Goal: Information Seeking & Learning: Learn about a topic

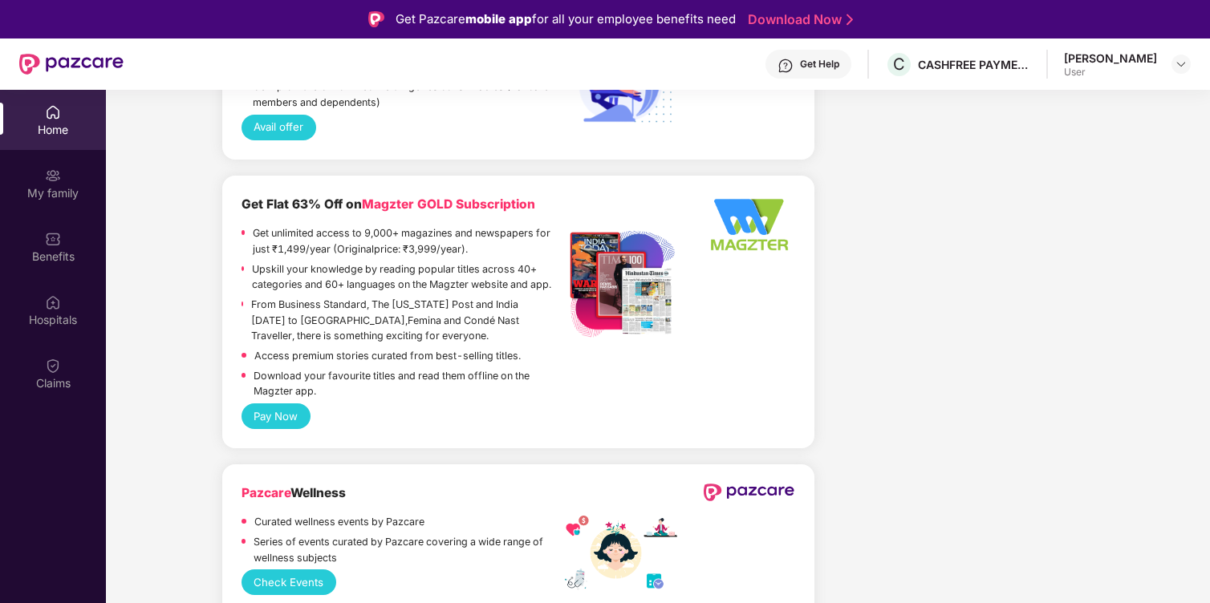
scroll to position [1916, 0]
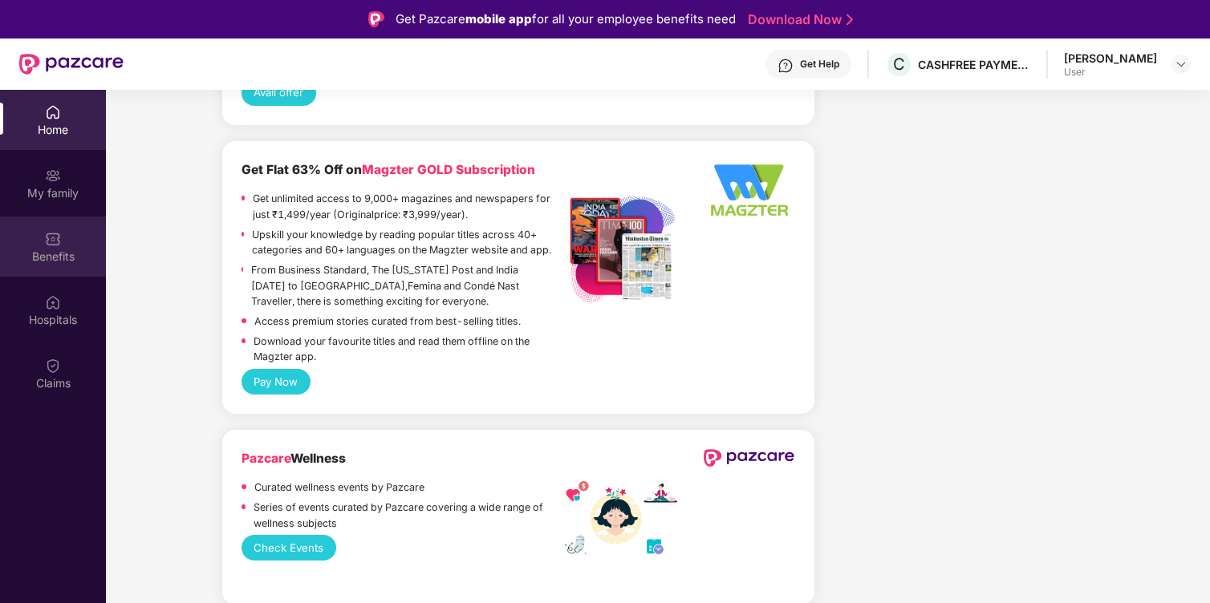
click at [59, 247] on div "Benefits" at bounding box center [53, 247] width 106 height 60
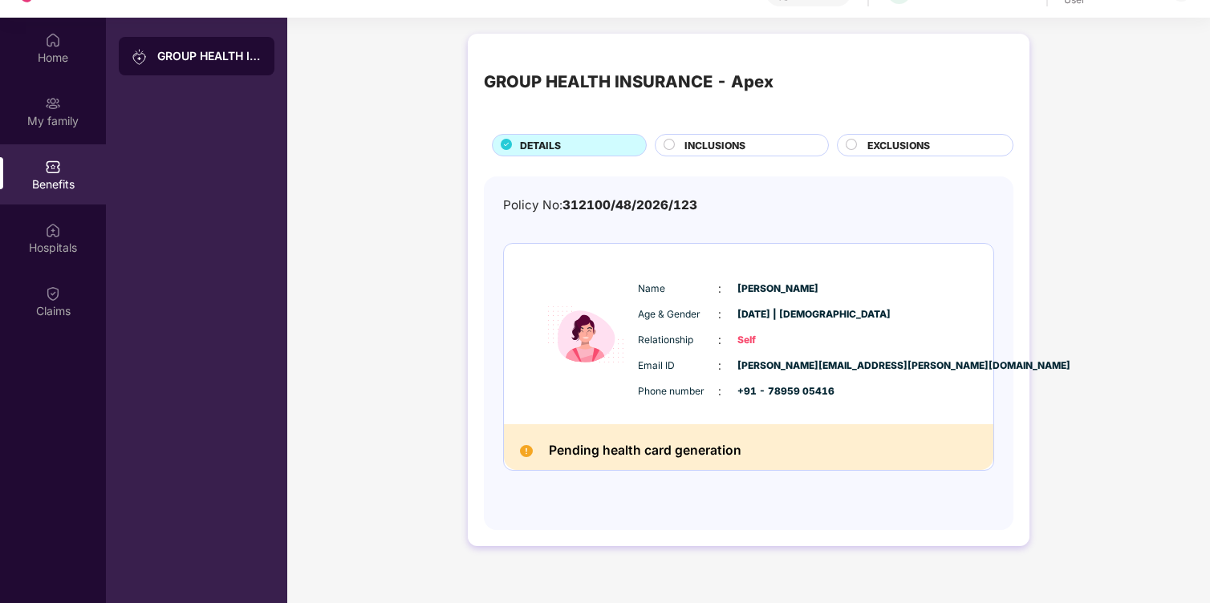
scroll to position [75, 0]
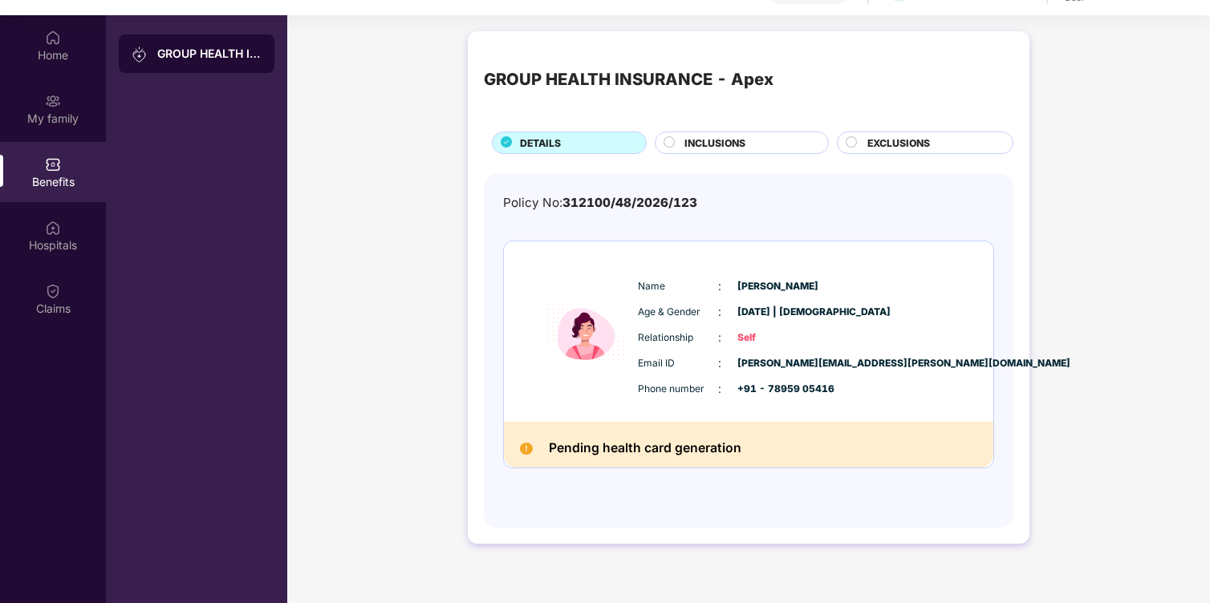
click at [712, 136] on span "INCLUSIONS" at bounding box center [714, 143] width 61 height 15
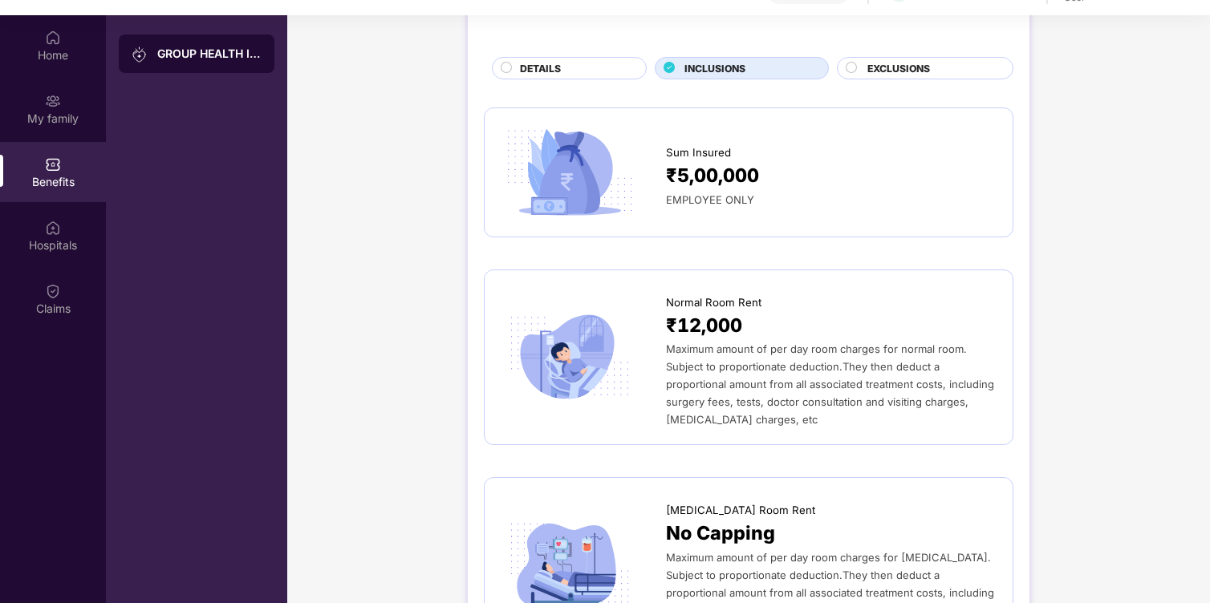
scroll to position [0, 0]
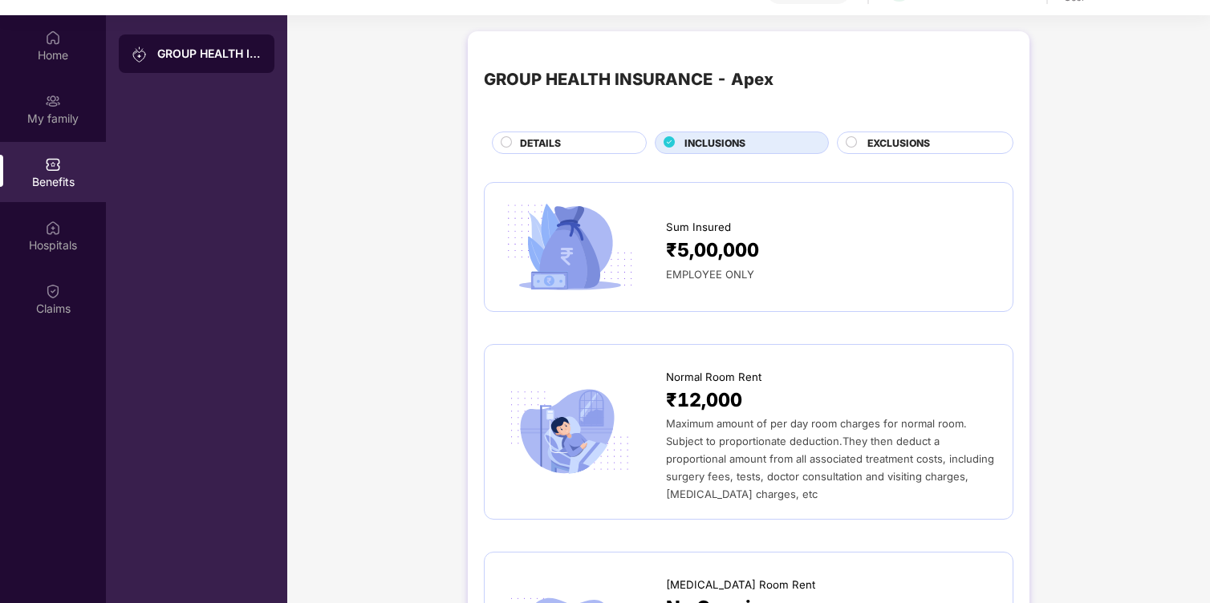
click at [869, 144] on span "EXCLUSIONS" at bounding box center [898, 143] width 63 height 15
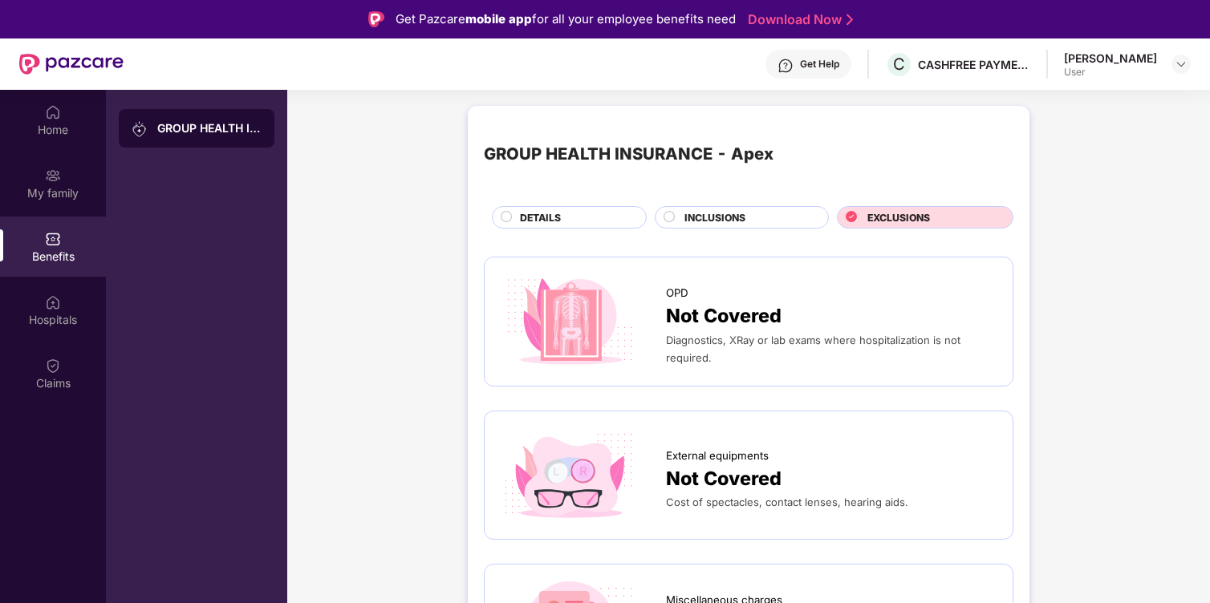
click at [555, 217] on span "DETAILS" at bounding box center [540, 217] width 41 height 15
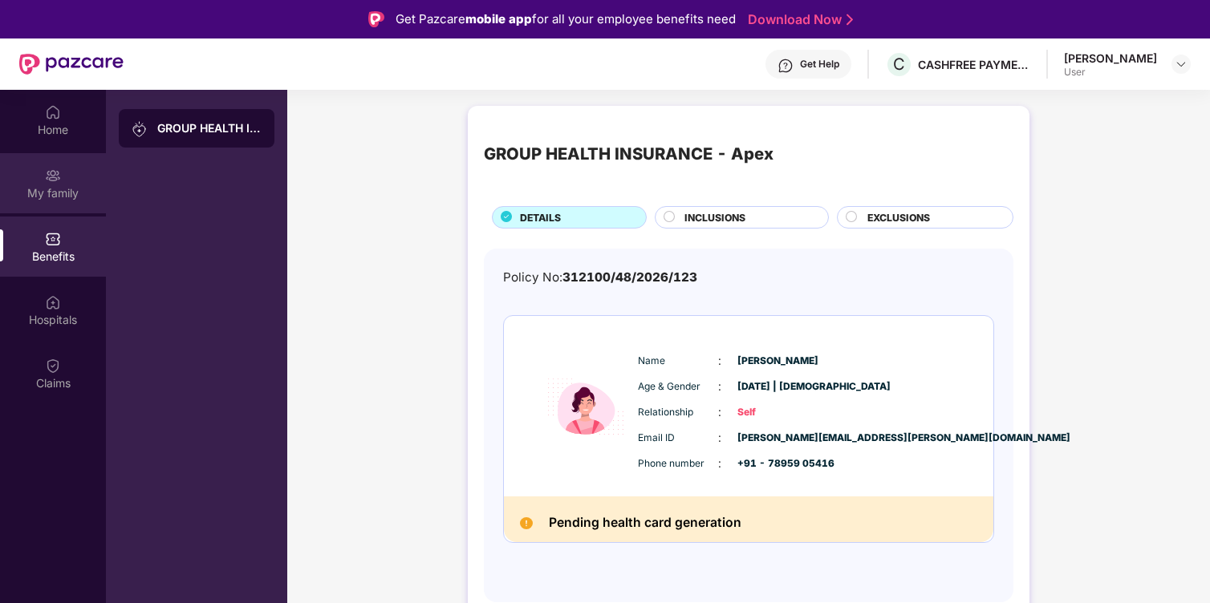
click at [55, 157] on div "My family" at bounding box center [53, 183] width 106 height 60
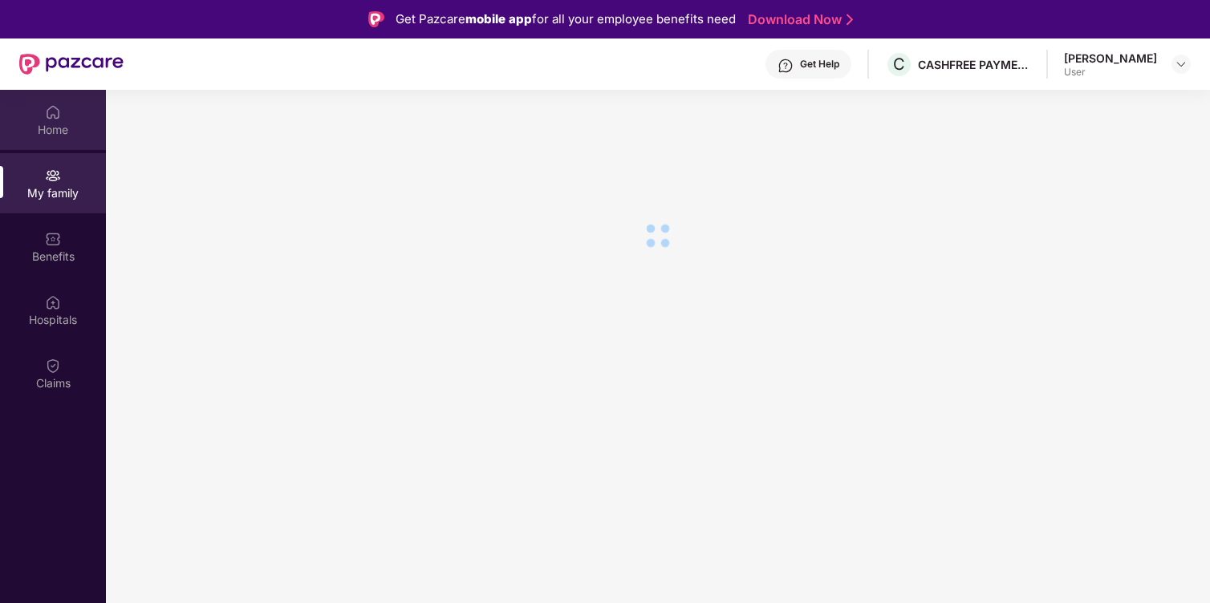
click at [56, 132] on div "Home" at bounding box center [53, 130] width 106 height 16
